Goal: Information Seeking & Learning: Compare options

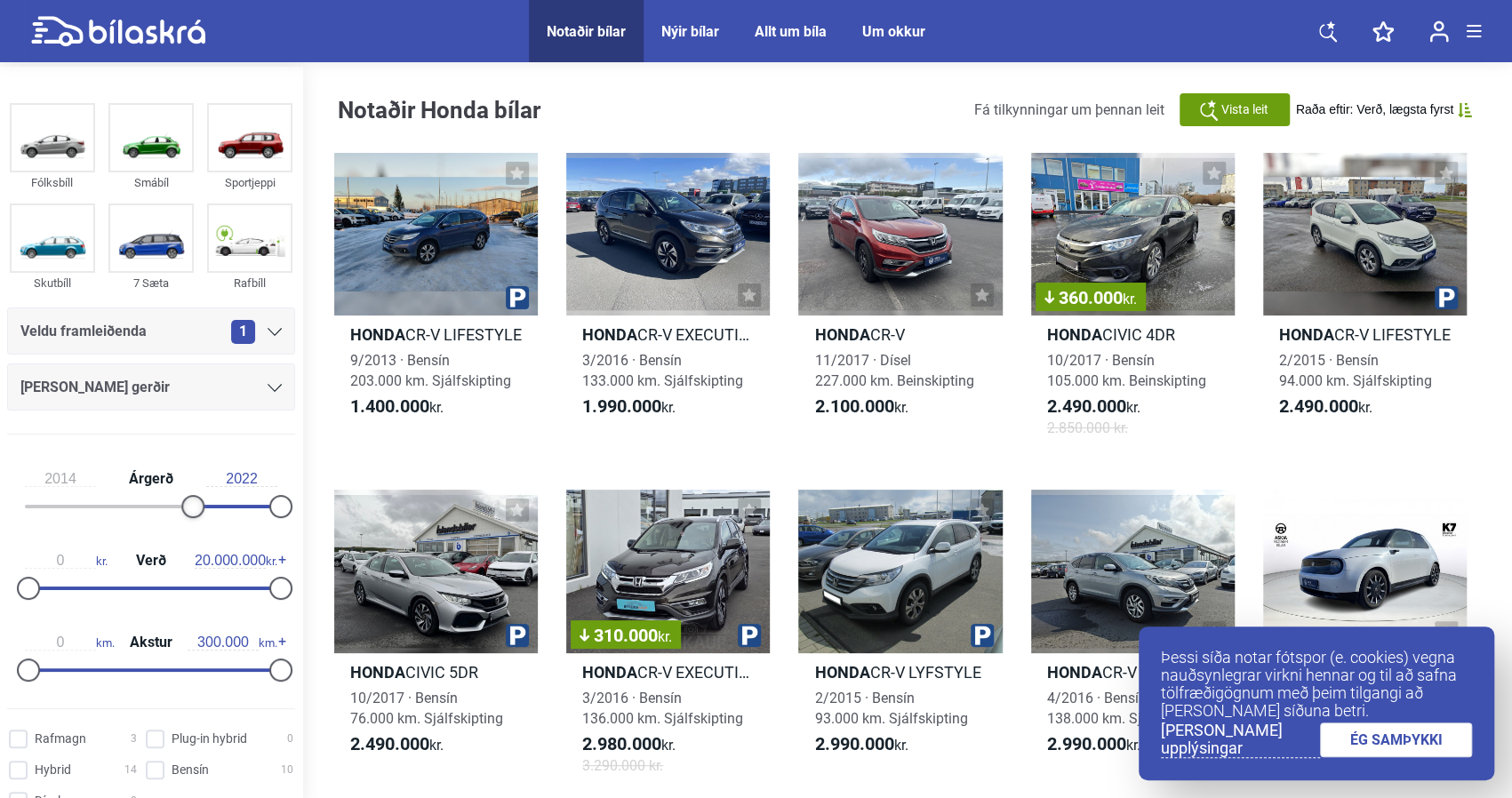
drag, startPoint x: 31, startPoint y: 499, endPoint x: 196, endPoint y: 501, distance: 165.0
click at [196, 501] on div at bounding box center [193, 506] width 23 height 23
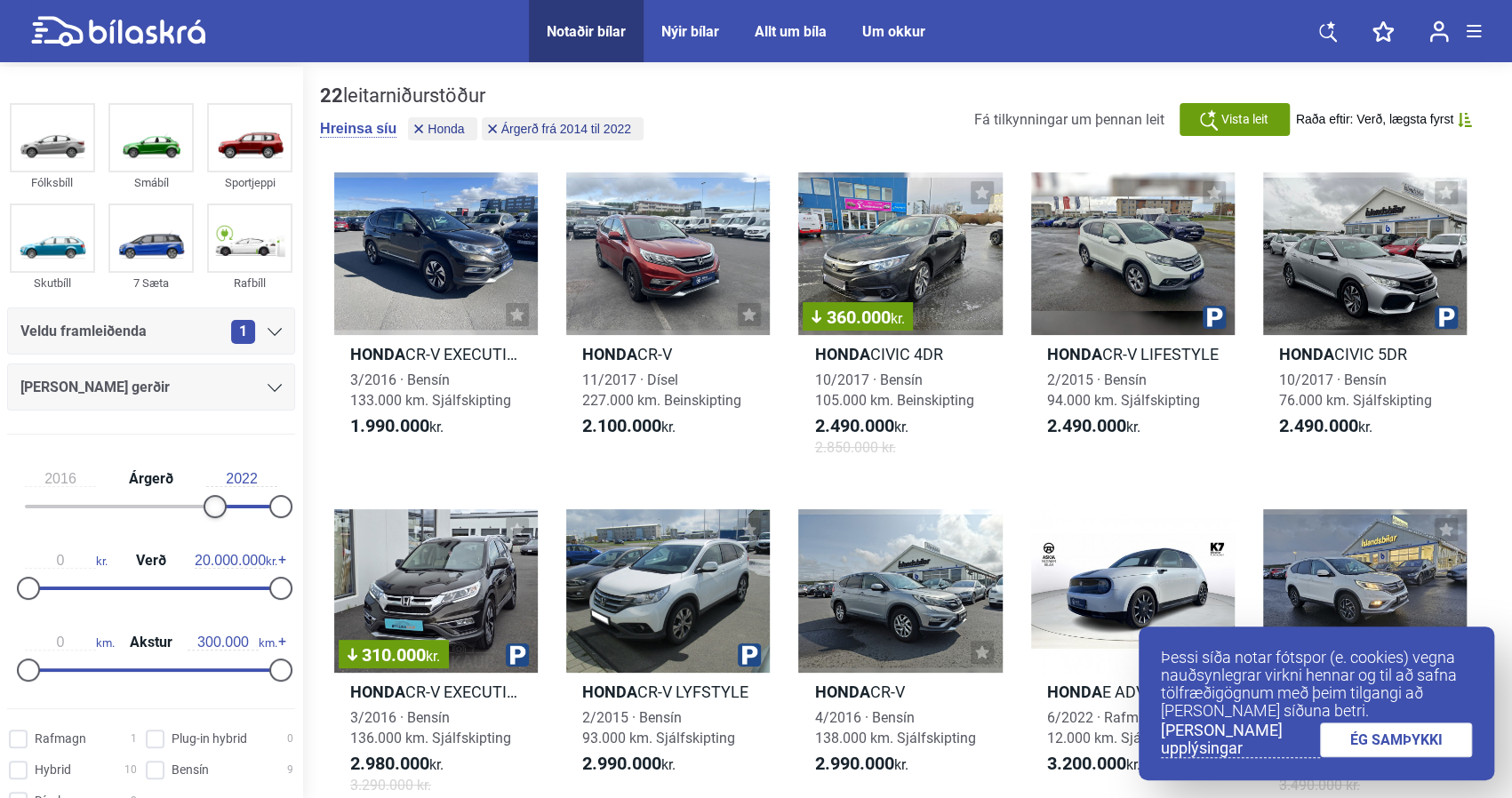
type input "2017"
drag, startPoint x: 193, startPoint y: 507, endPoint x: 224, endPoint y: 506, distance: 31.0
click at [224, 506] on div at bounding box center [225, 506] width 23 height 23
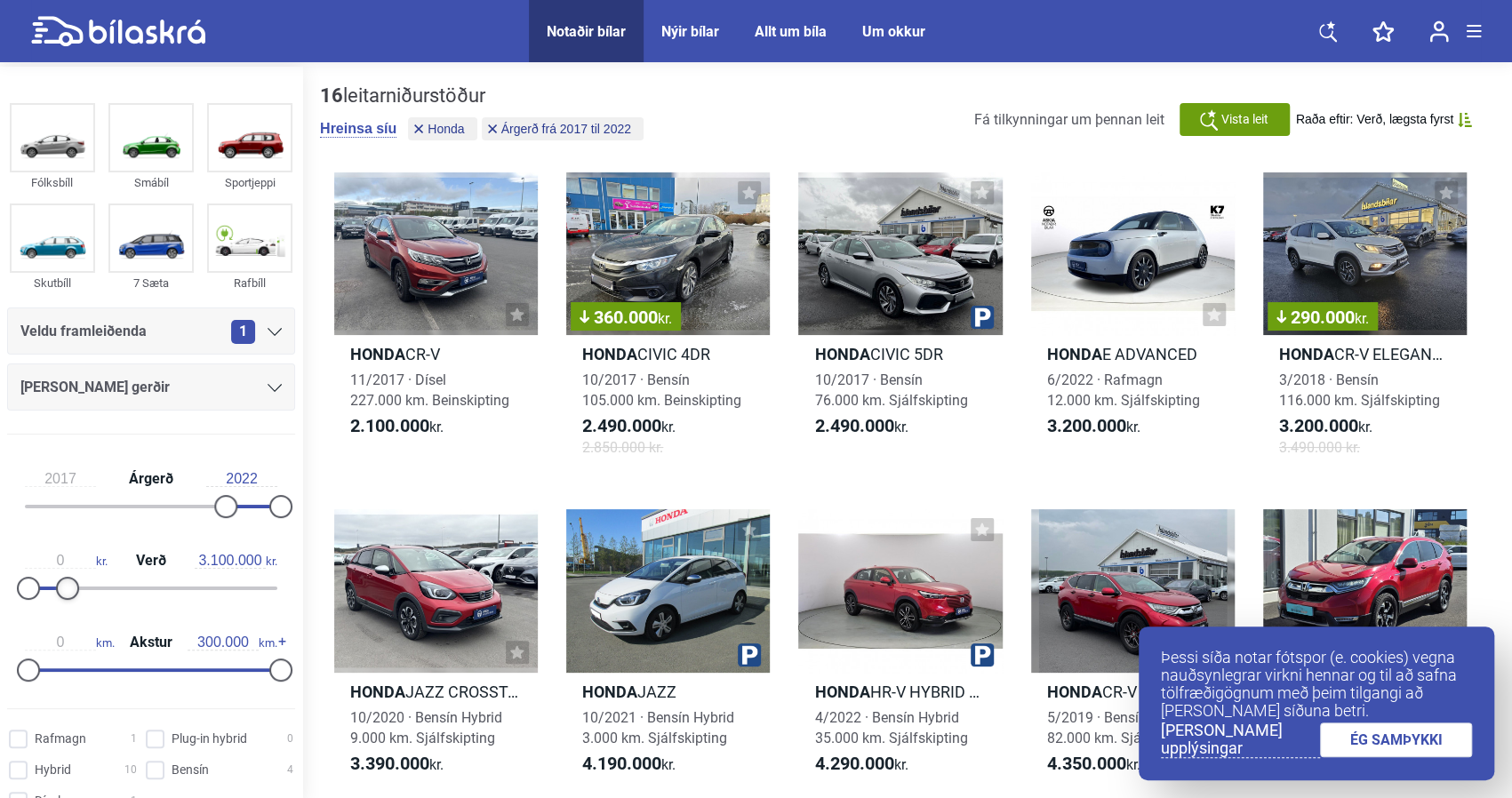
type input "3.000.000"
drag, startPoint x: 272, startPoint y: 584, endPoint x: 63, endPoint y: 578, distance: 209.1
click at [63, 578] on div at bounding box center [66, 588] width 23 height 23
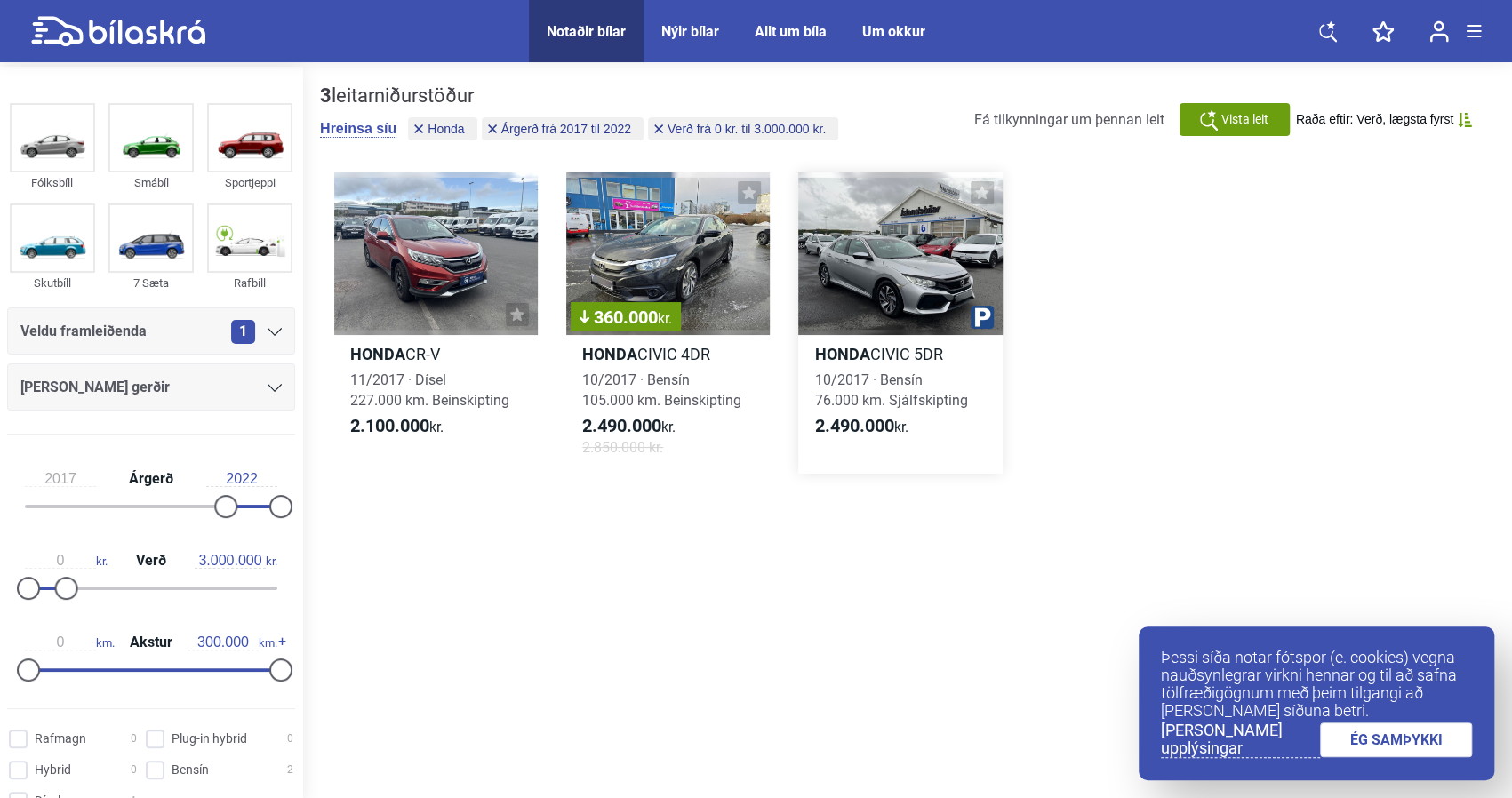
click at [898, 352] on h2 "Honda CIVIC 5DR" at bounding box center [900, 355] width 204 height 21
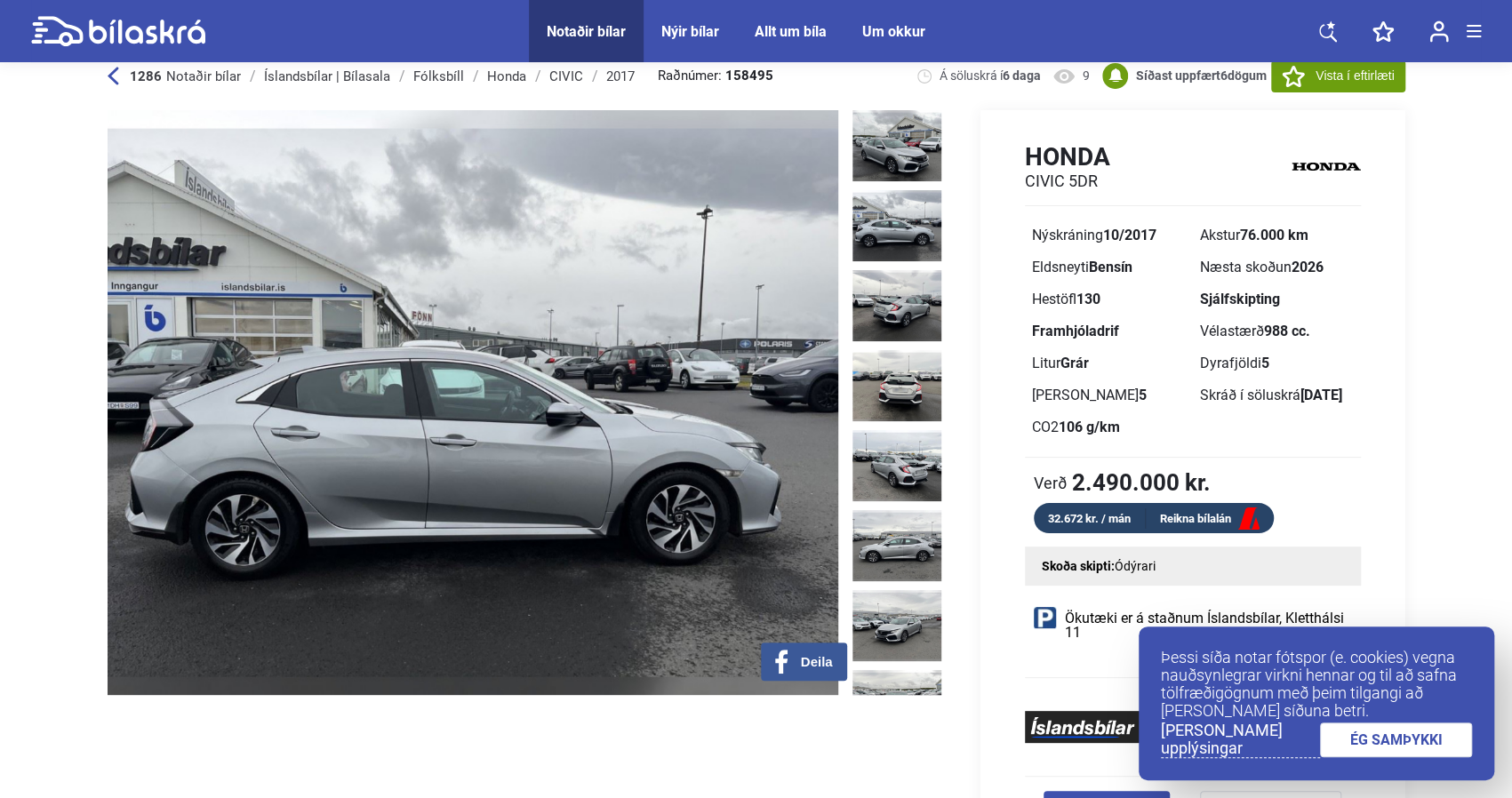
scroll to position [9, 0]
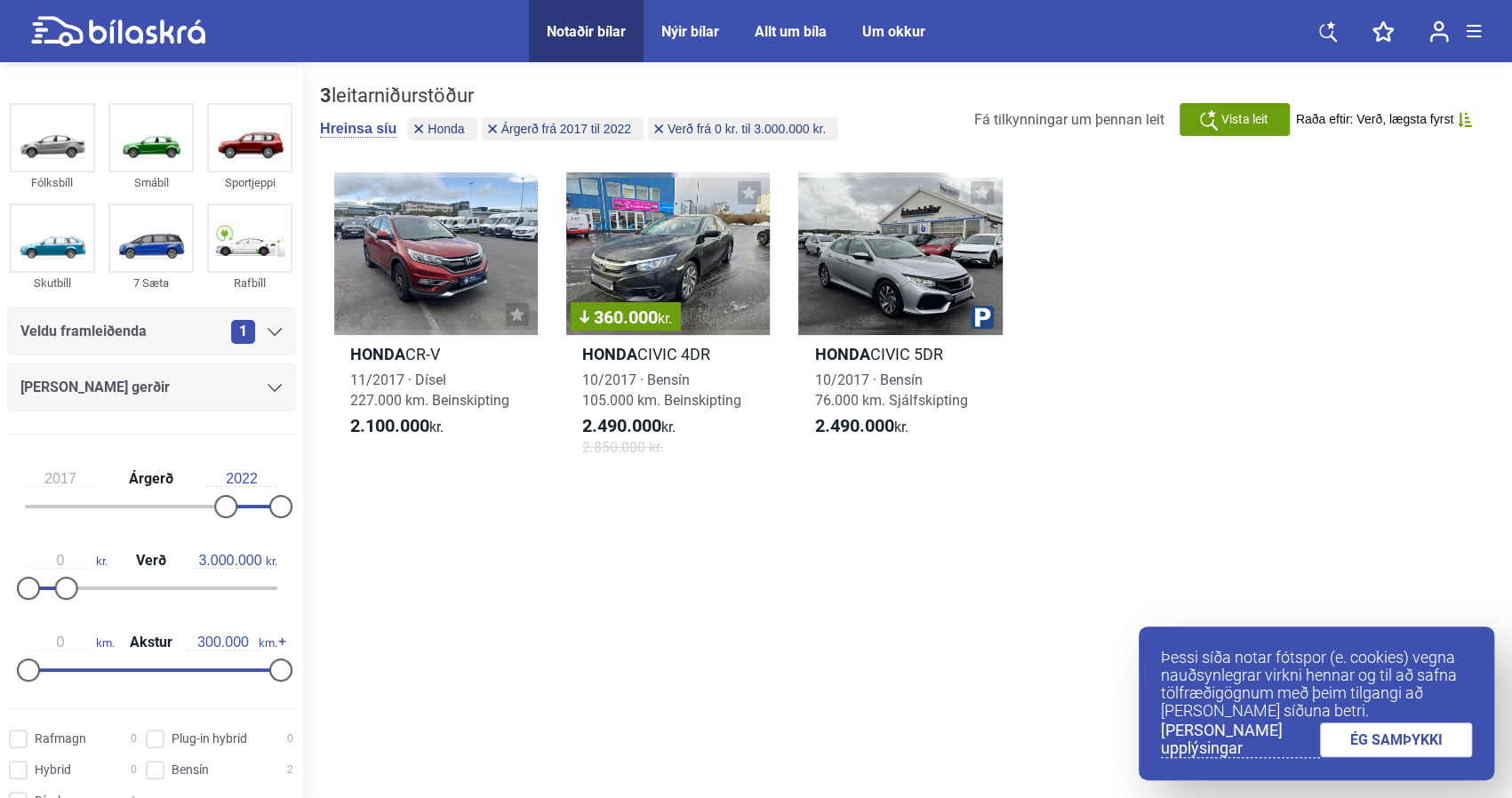
type input "20.000.000"
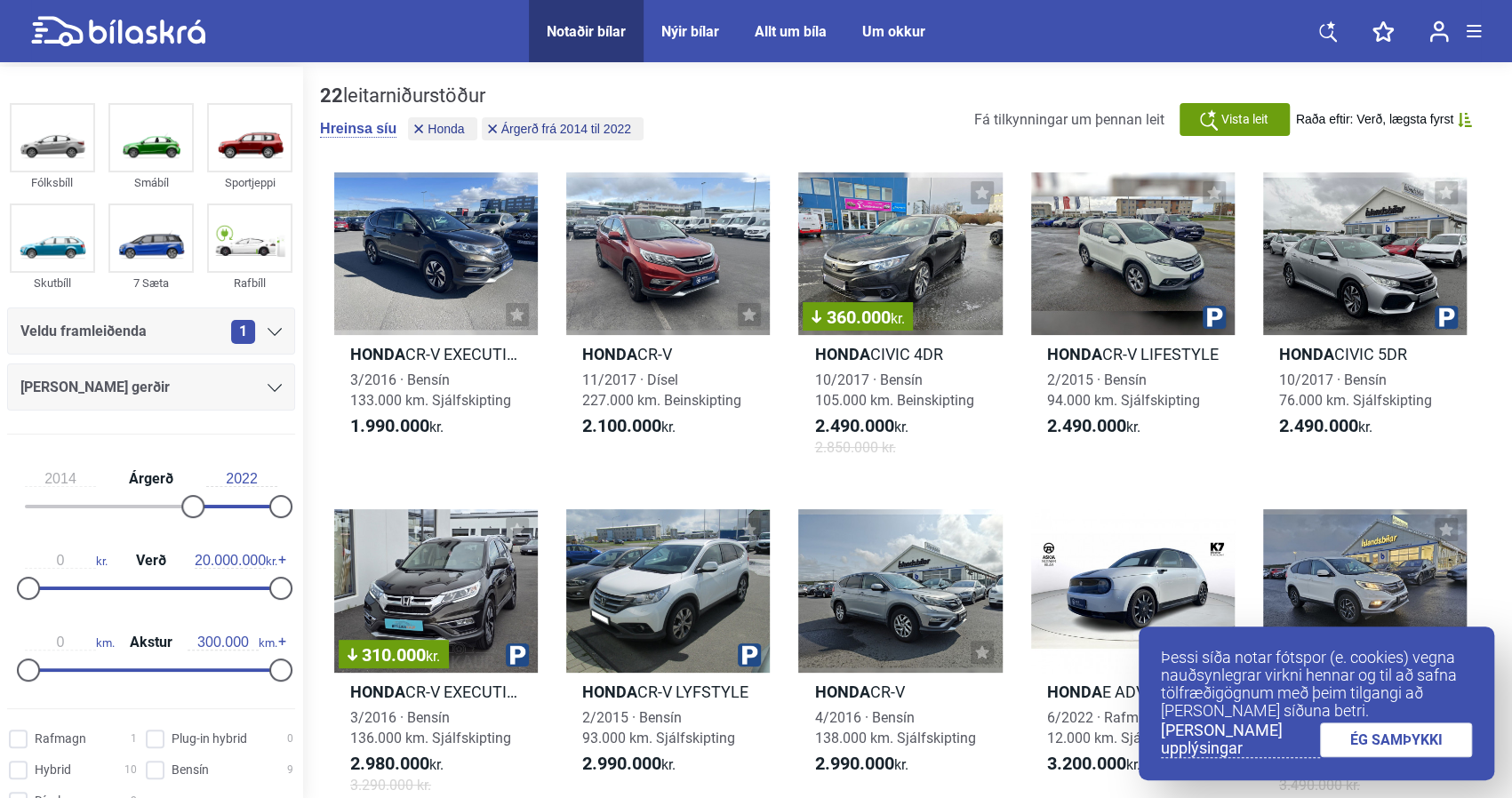
type input "1999"
